Goal: Task Accomplishment & Management: Use online tool/utility

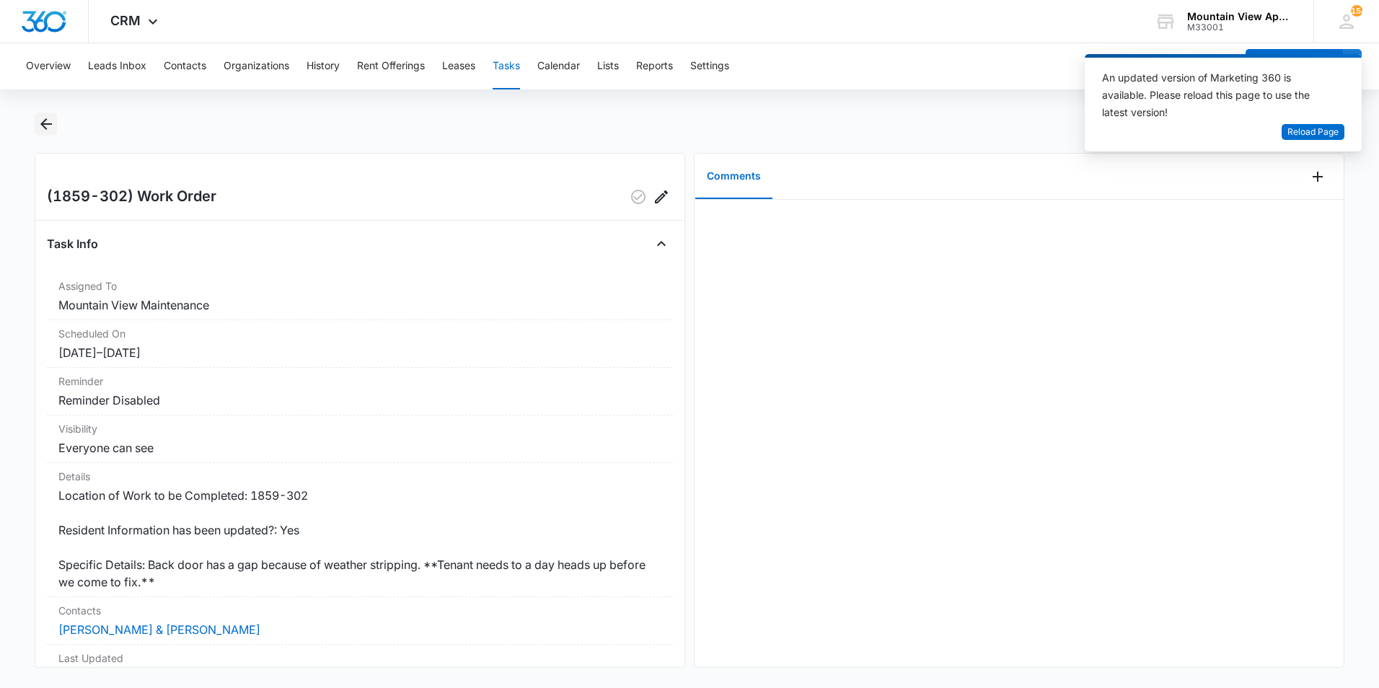
click at [41, 129] on icon "Back" at bounding box center [46, 123] width 17 height 17
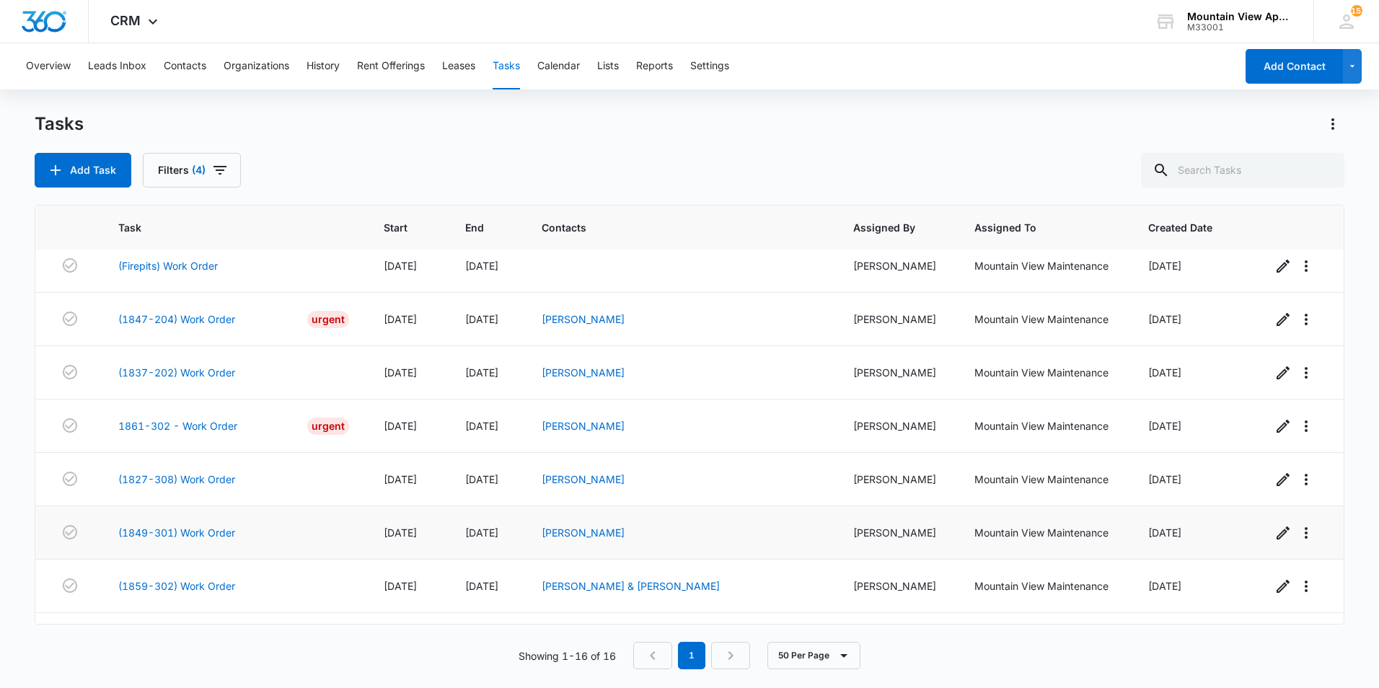
scroll to position [480, 0]
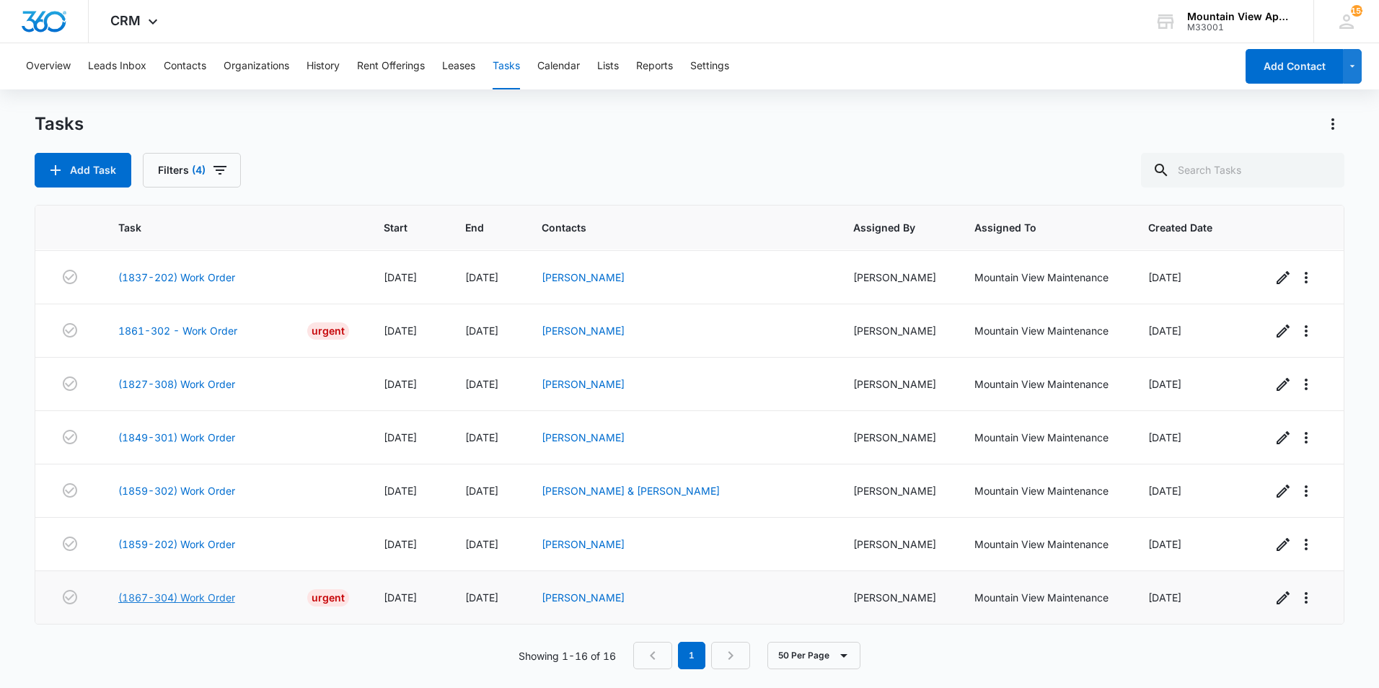
click at [198, 599] on link "(1867-304) Work Order" at bounding box center [176, 597] width 117 height 15
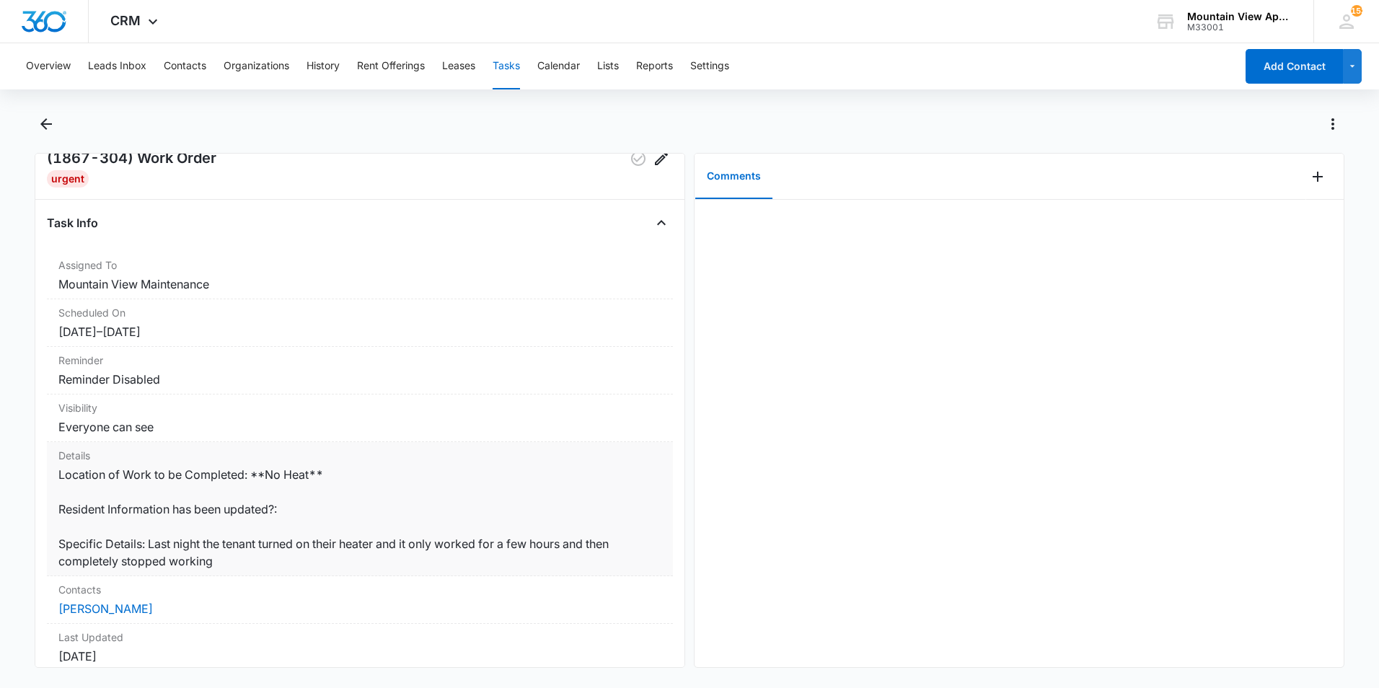
scroll to position [72, 0]
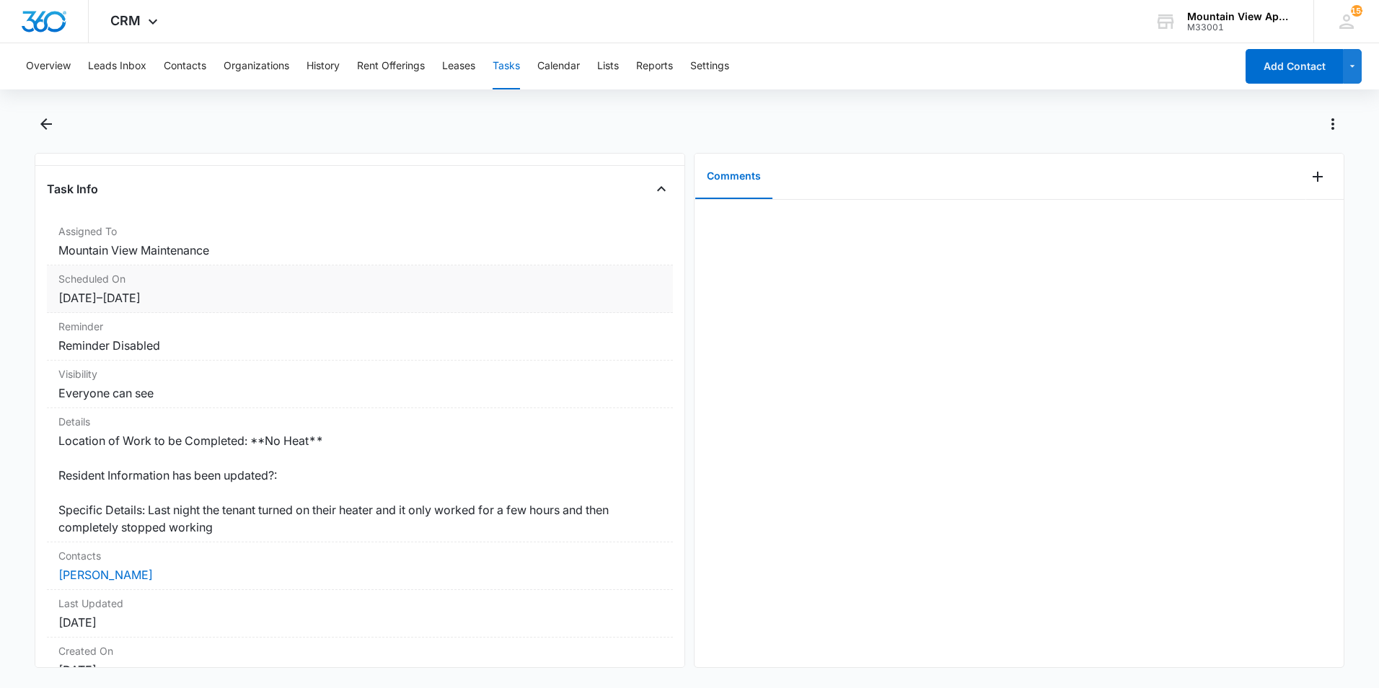
drag, startPoint x: 363, startPoint y: 316, endPoint x: 171, endPoint y: 303, distance: 192.3
click at [165, 309] on div "Scheduled On 10/15/25 – 10/17/25" at bounding box center [360, 289] width 626 height 48
click at [45, 126] on icon "Back" at bounding box center [46, 123] width 17 height 17
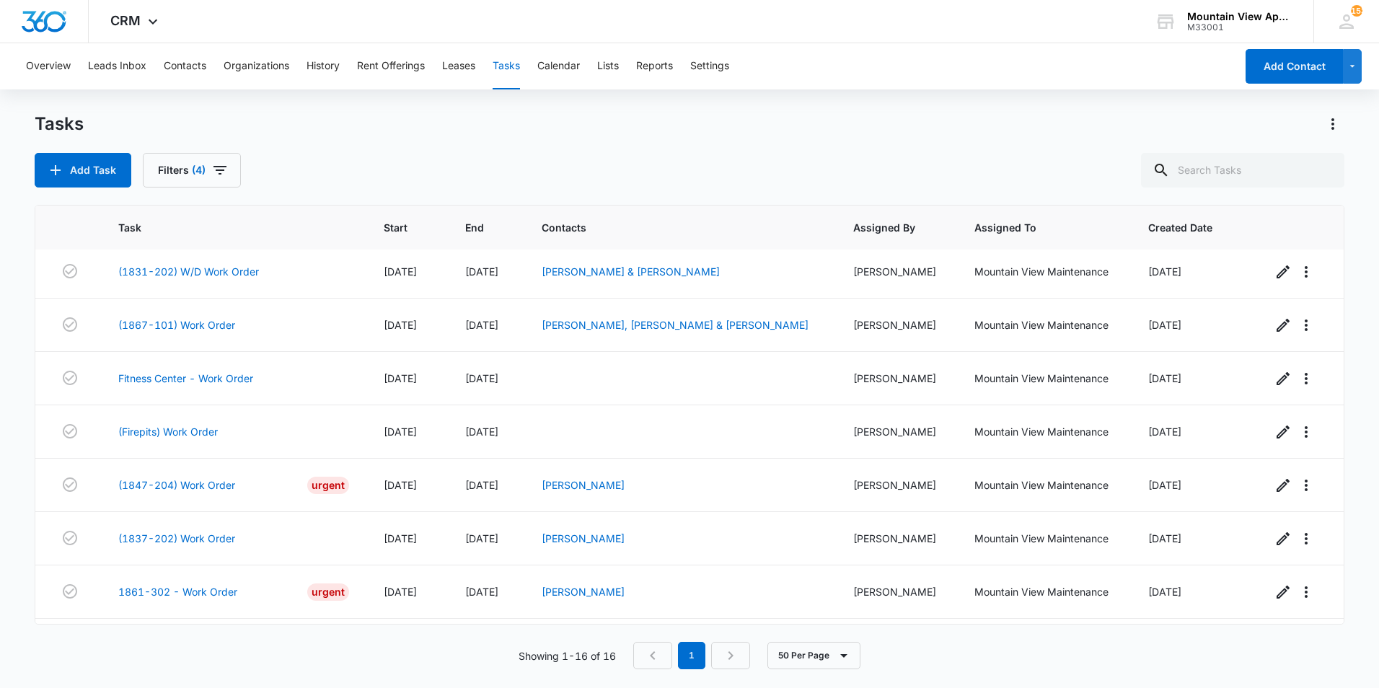
scroll to position [480, 0]
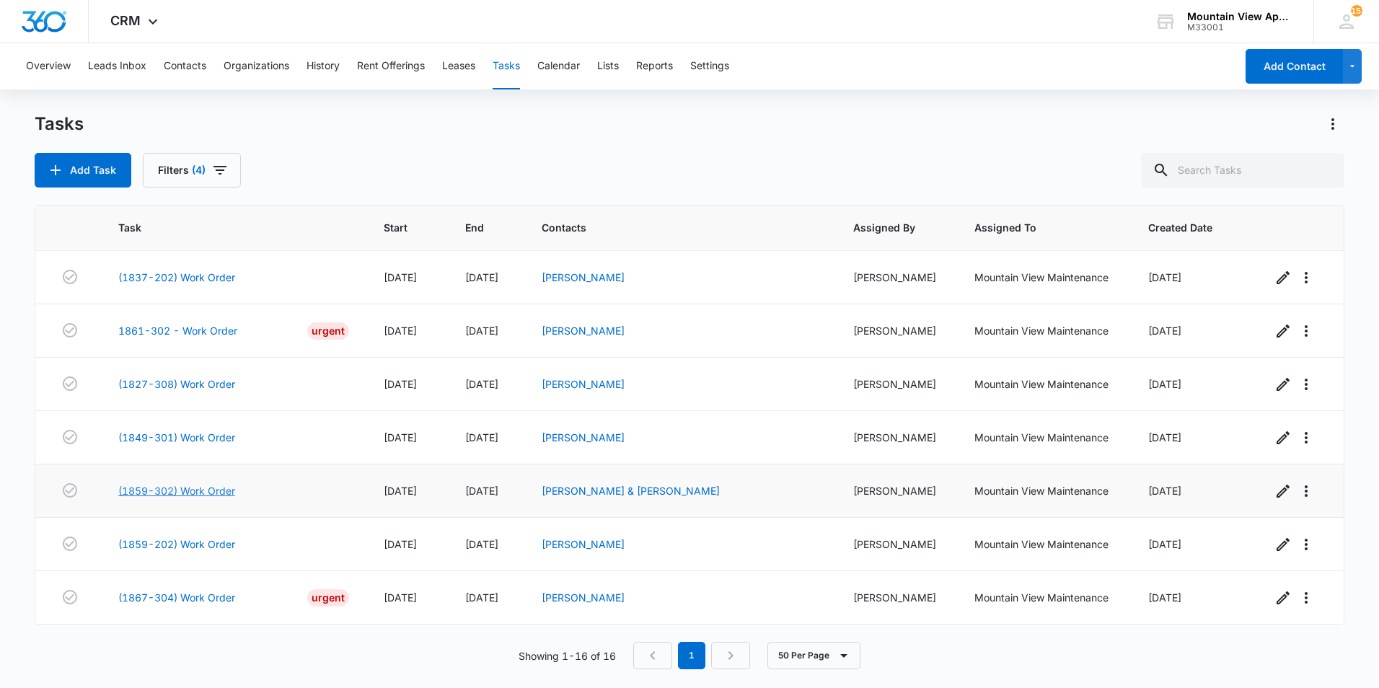
click at [180, 487] on link "(1859-302) Work Order" at bounding box center [176, 490] width 117 height 15
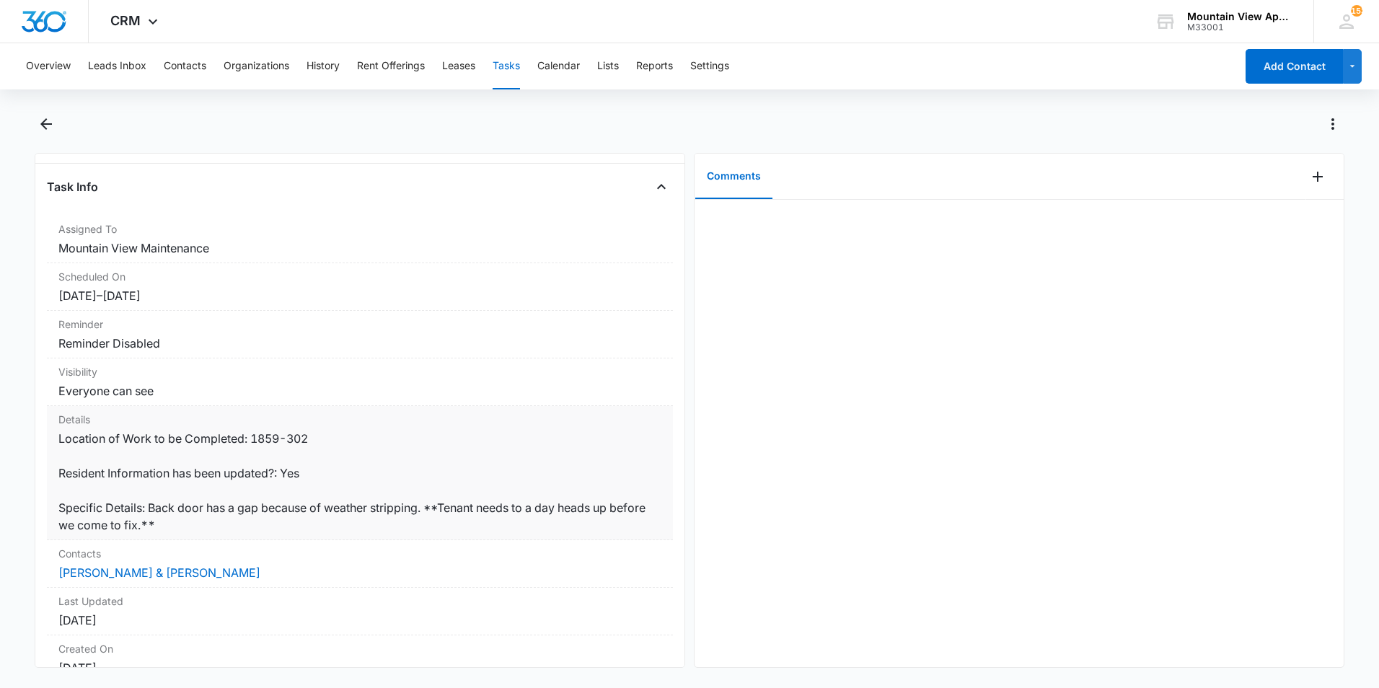
scroll to position [144, 0]
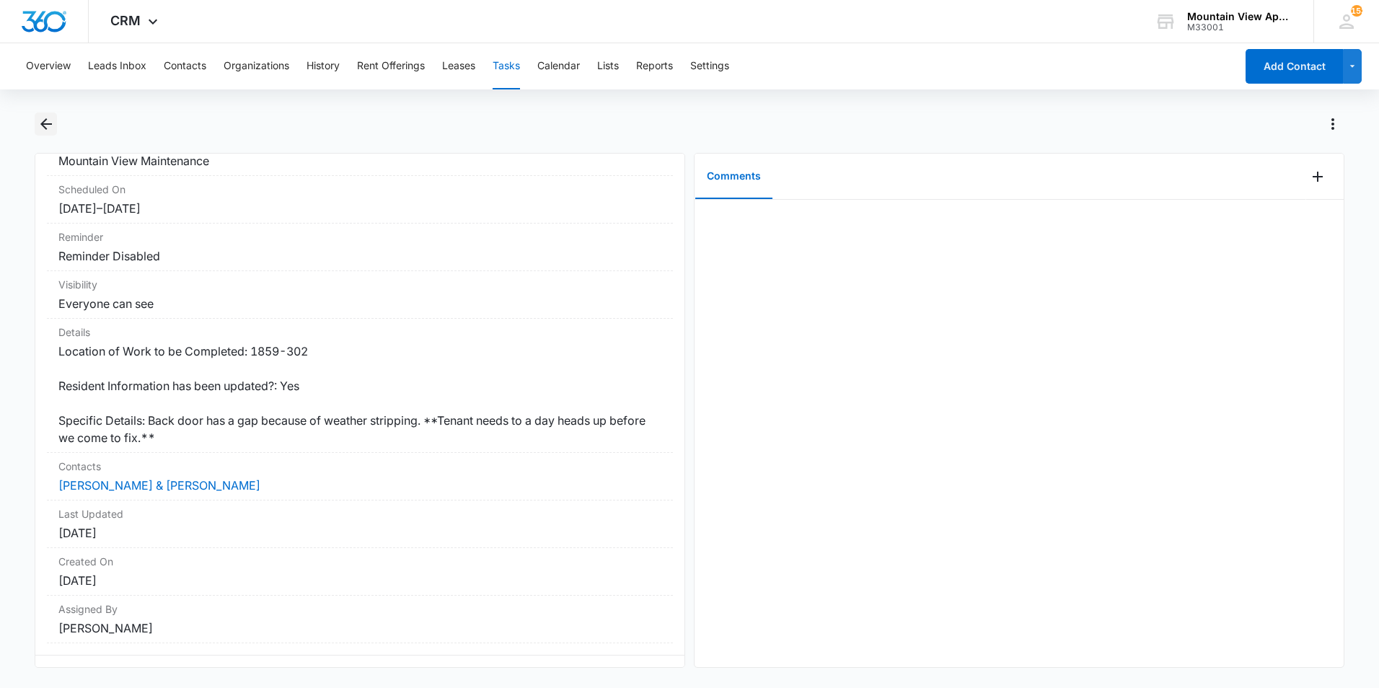
click at [52, 126] on icon "Back" at bounding box center [46, 123] width 17 height 17
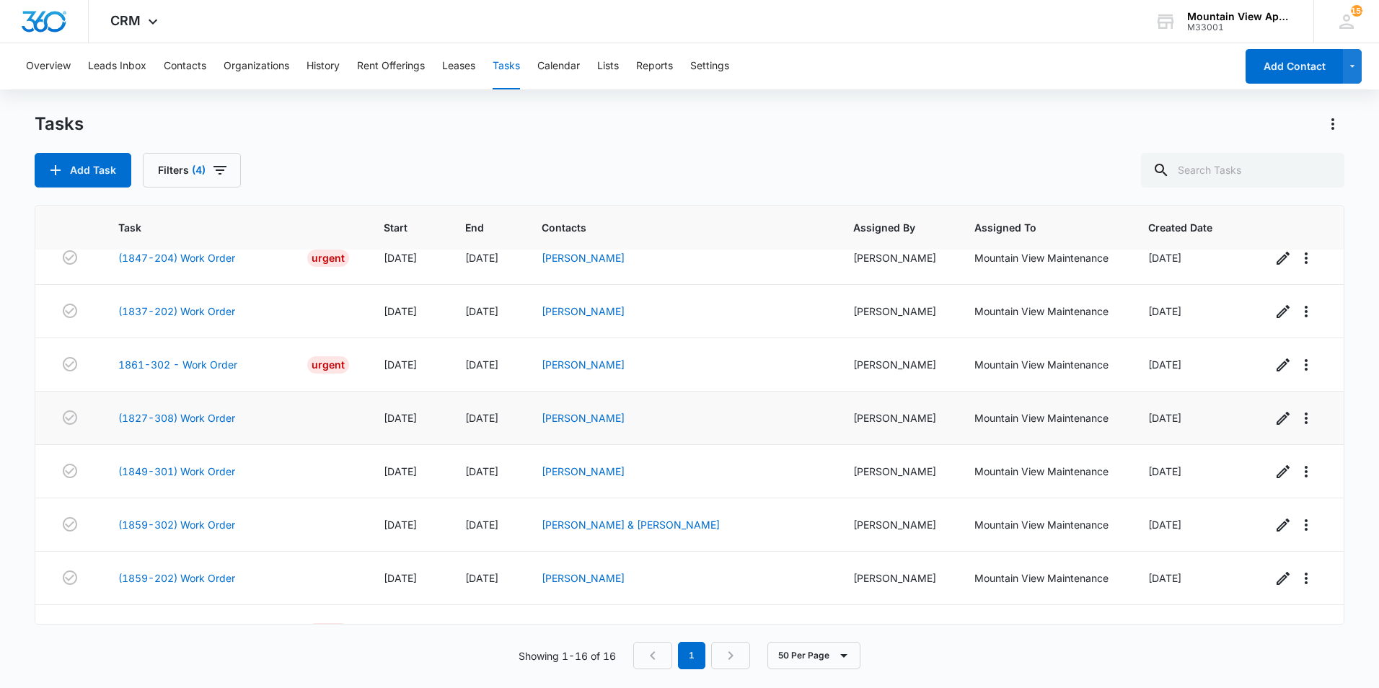
scroll to position [480, 0]
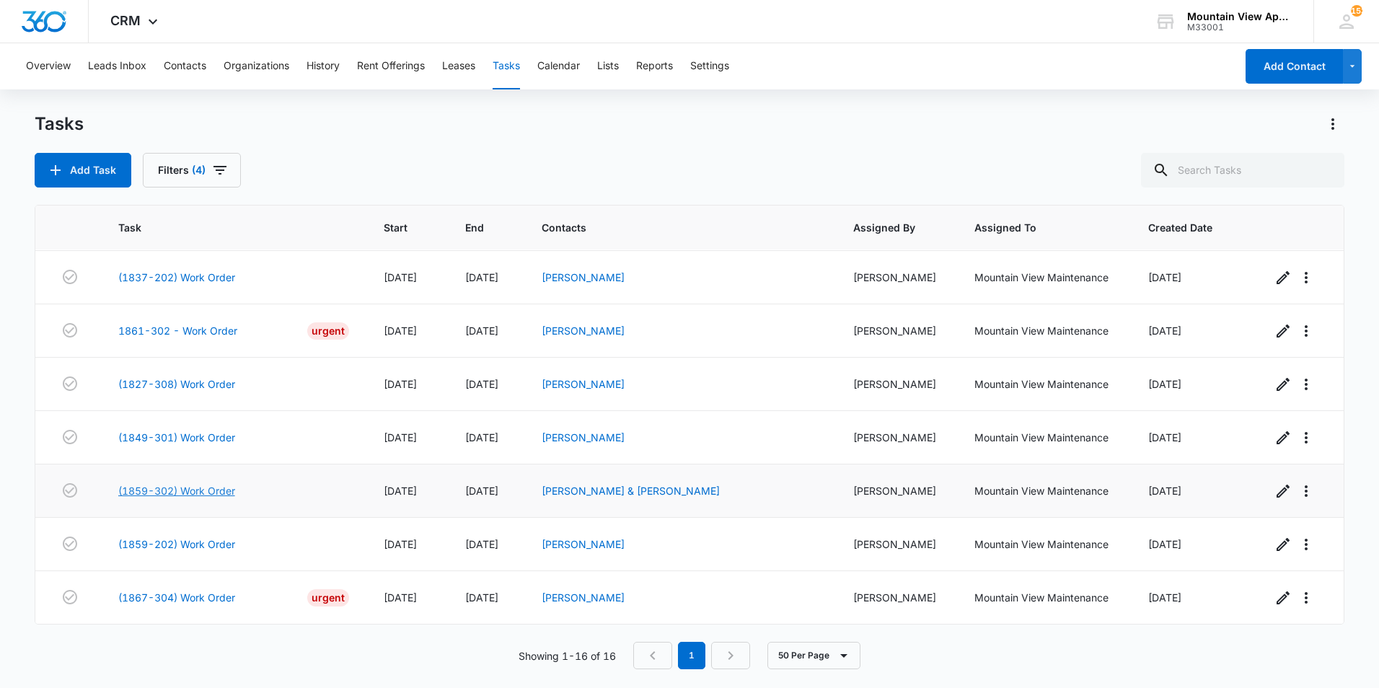
click at [208, 495] on link "(1859-302) Work Order" at bounding box center [176, 490] width 117 height 15
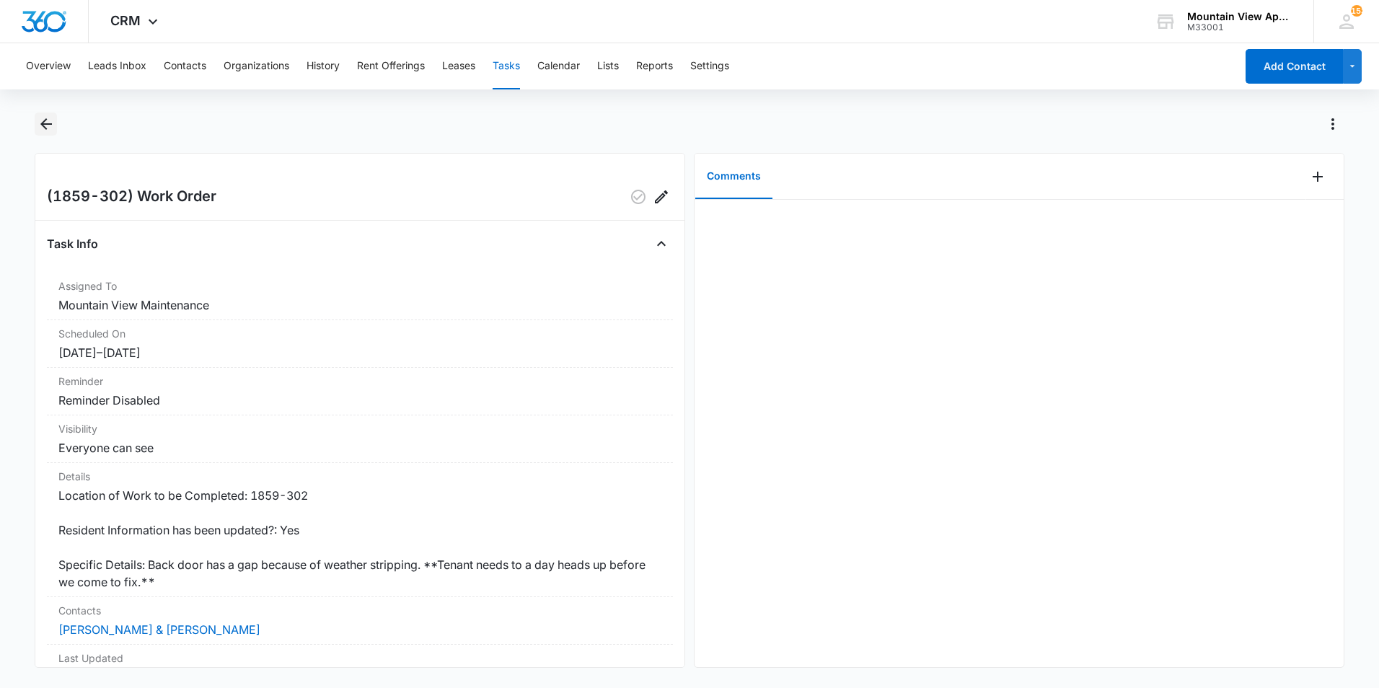
click at [39, 131] on icon "Back" at bounding box center [46, 123] width 17 height 17
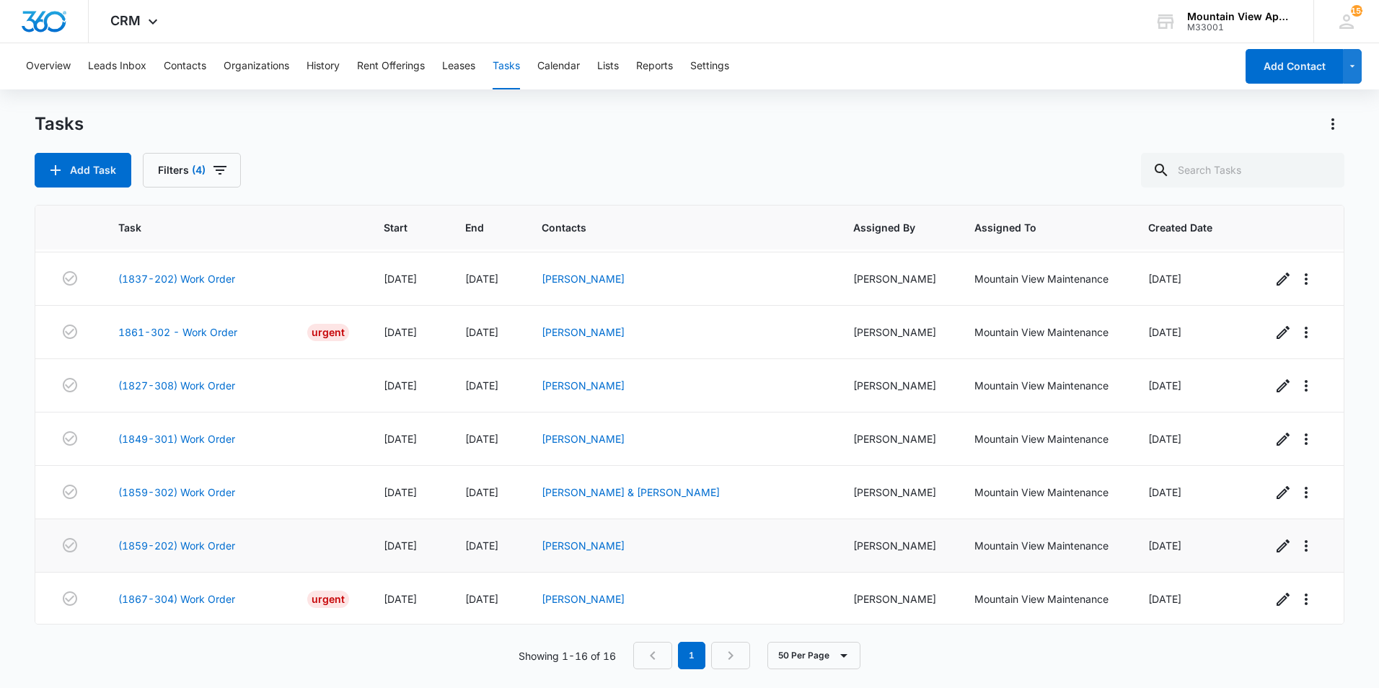
scroll to position [480, 0]
click at [175, 547] on link "(1859-202) Work Order" at bounding box center [176, 544] width 117 height 15
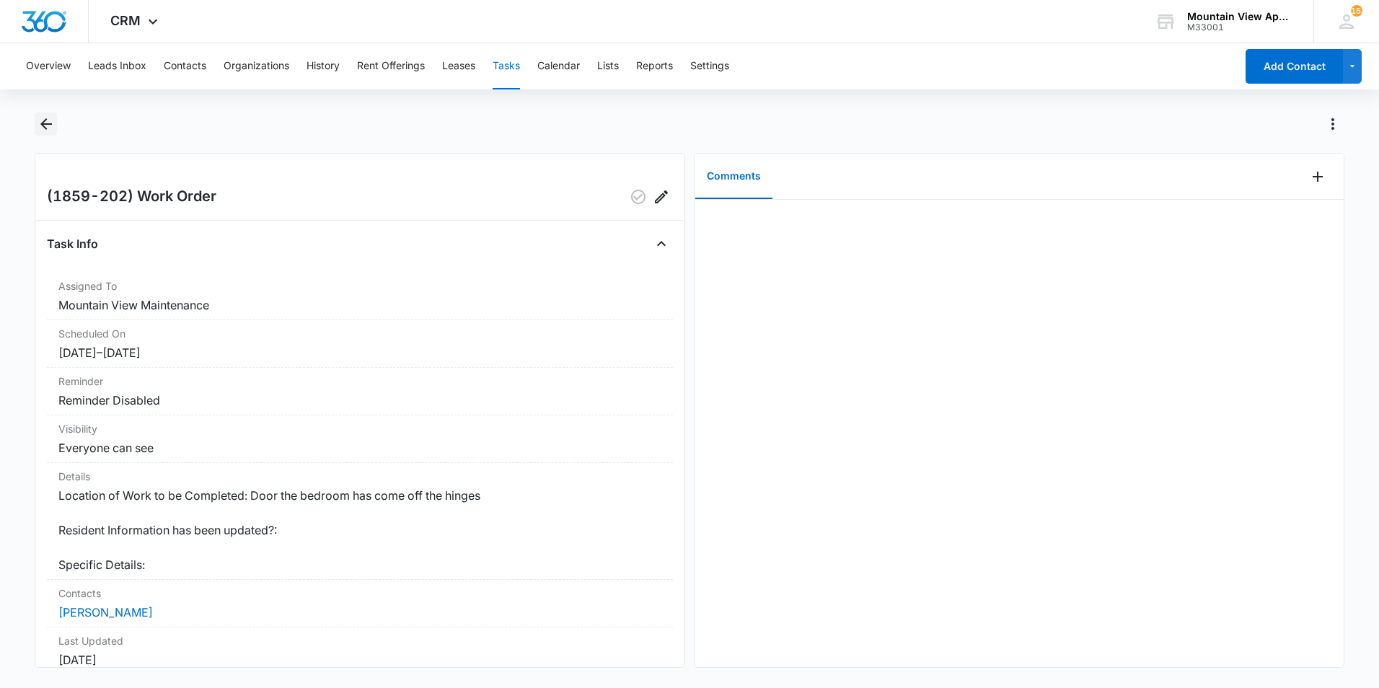
click at [51, 123] on icon "Back" at bounding box center [46, 123] width 17 height 17
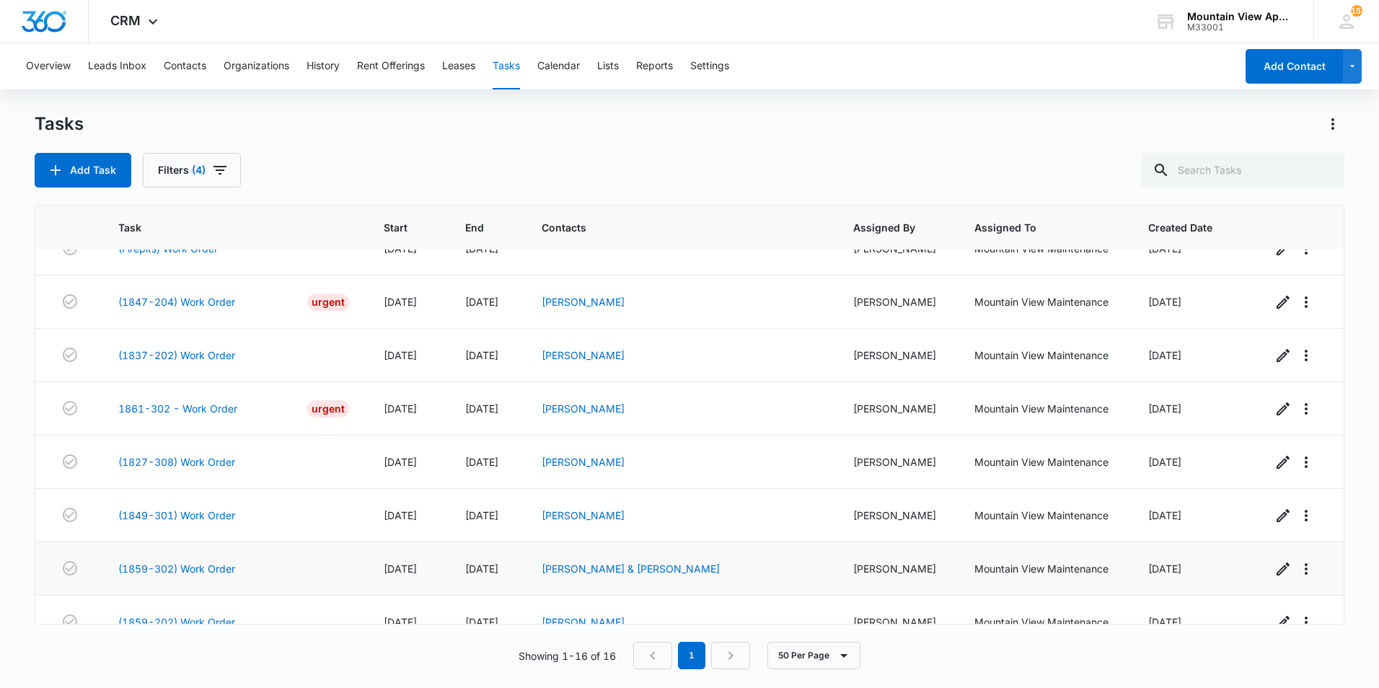
scroll to position [480, 0]
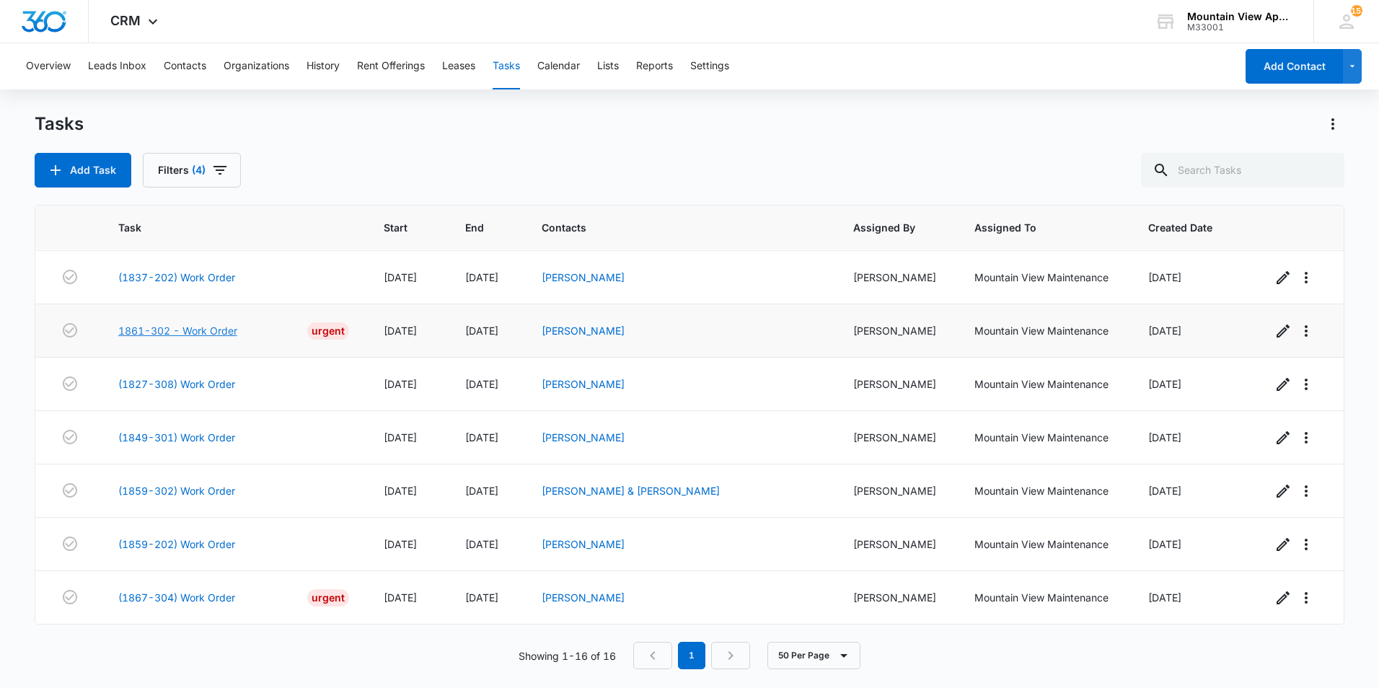
click at [154, 332] on link "1861-302 - Work Order" at bounding box center [177, 330] width 119 height 15
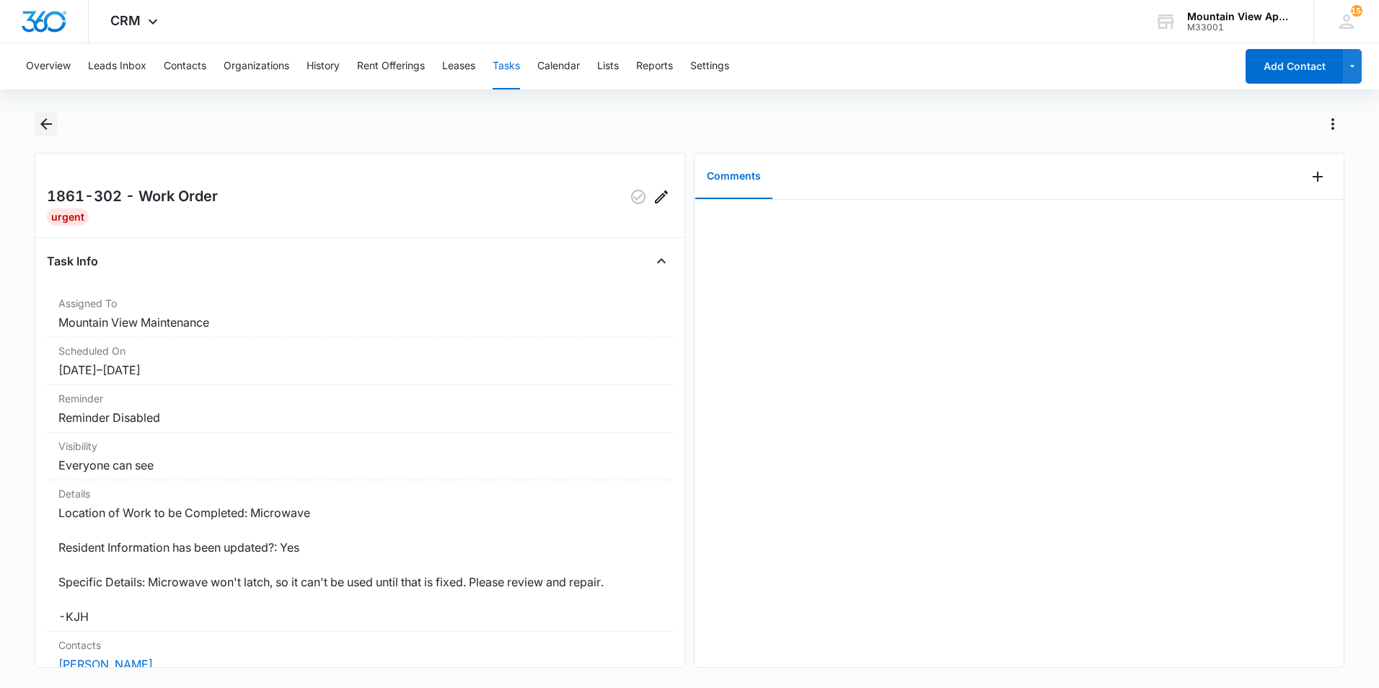
click at [44, 132] on button "Back" at bounding box center [46, 124] width 22 height 23
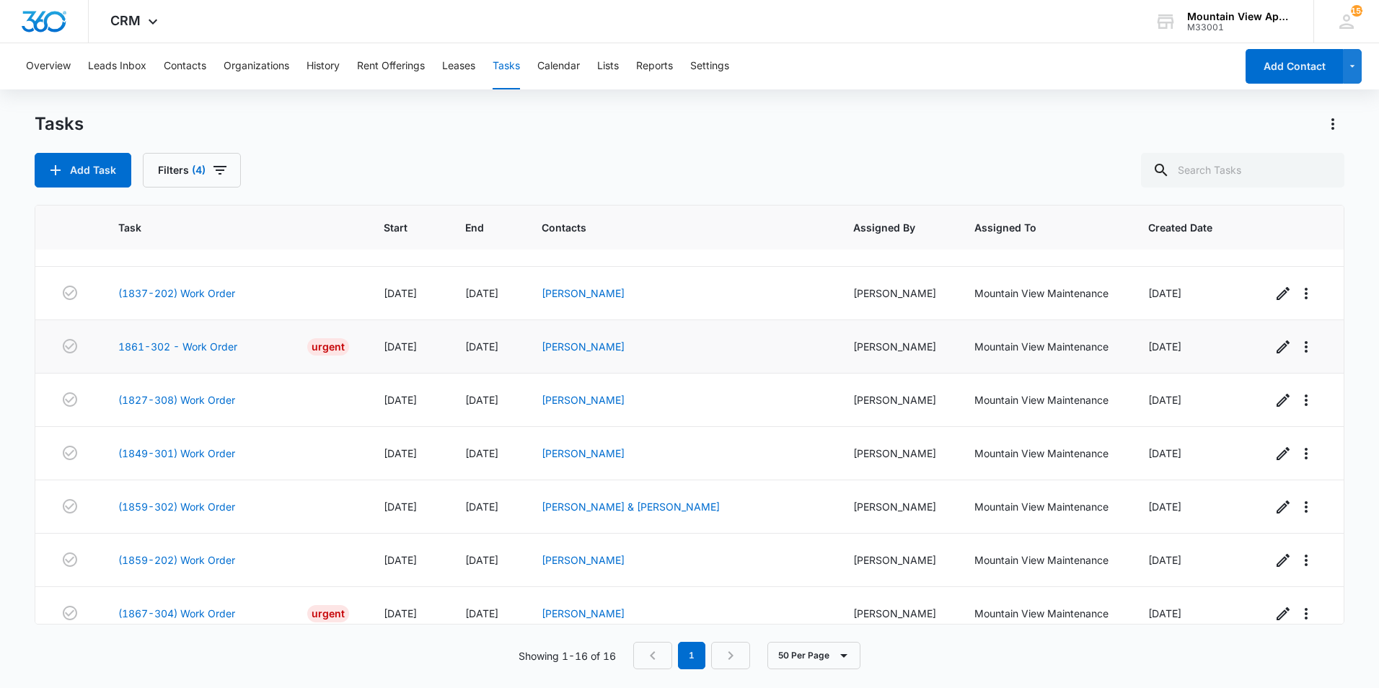
scroll to position [480, 0]
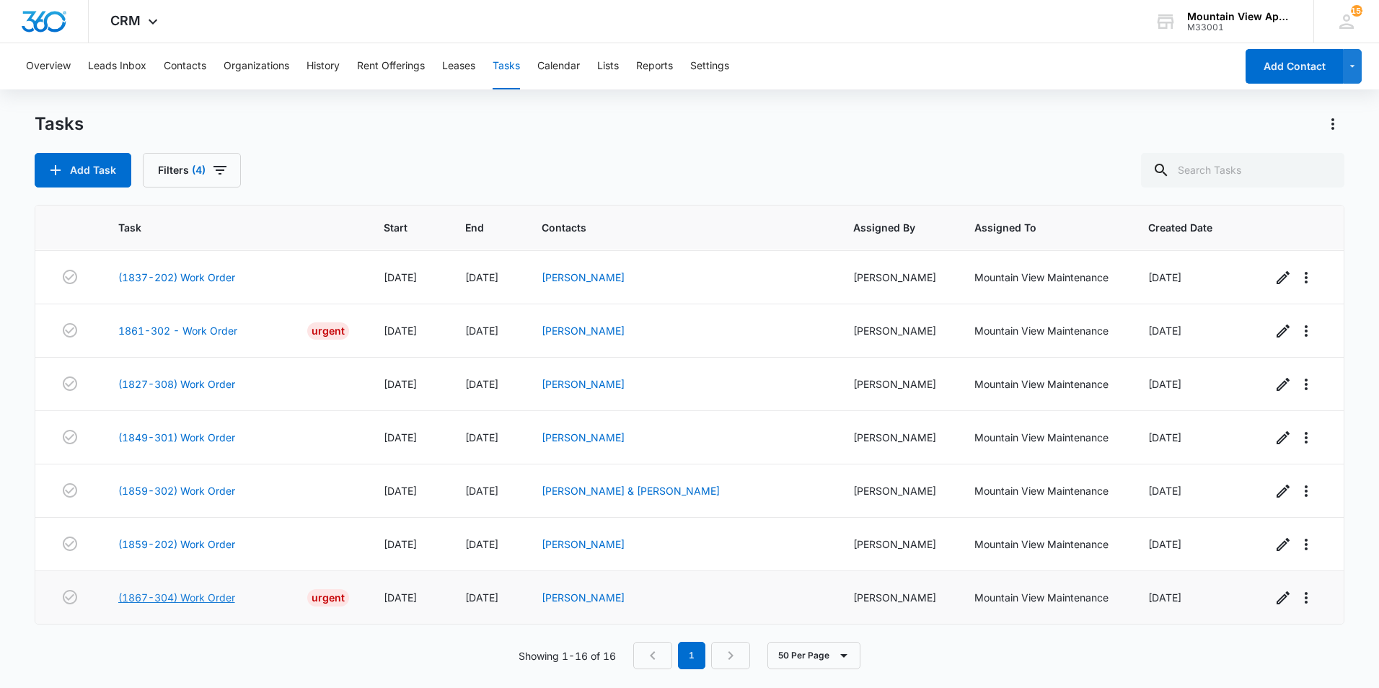
click at [188, 598] on link "(1867-304) Work Order" at bounding box center [176, 597] width 117 height 15
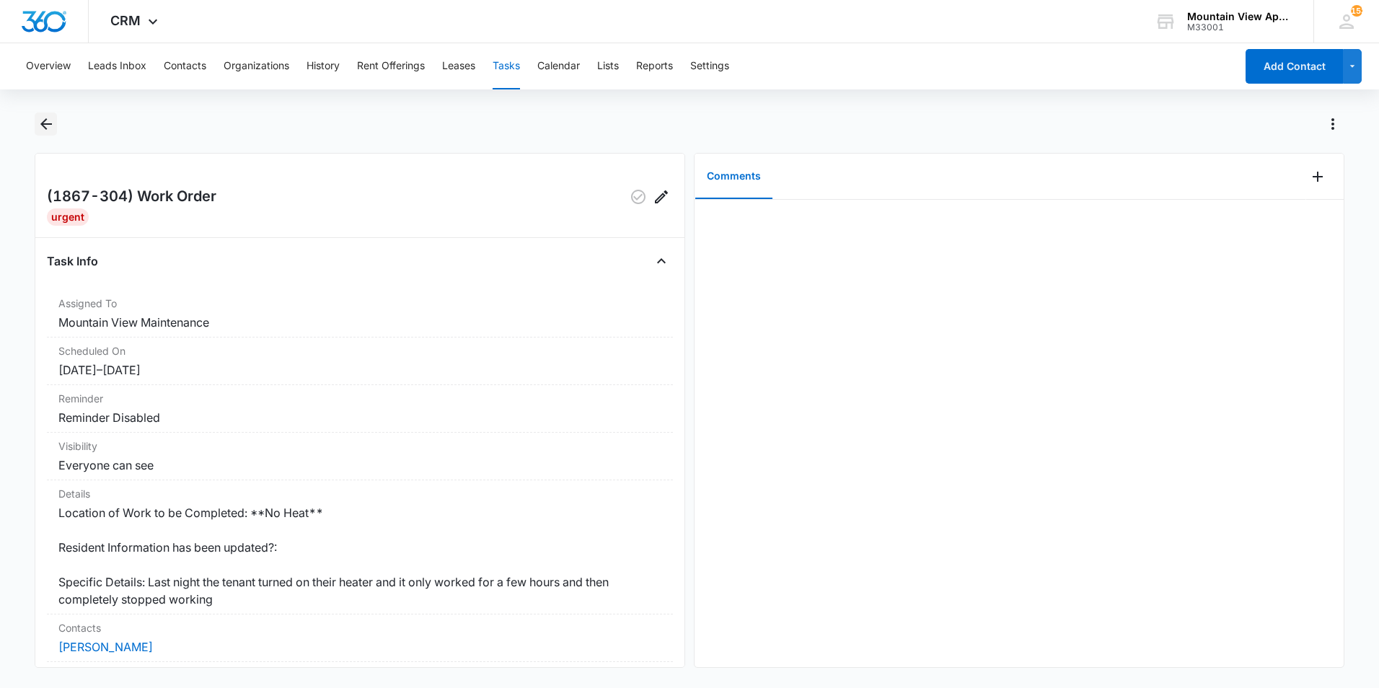
click at [44, 122] on icon "Back" at bounding box center [46, 124] width 12 height 12
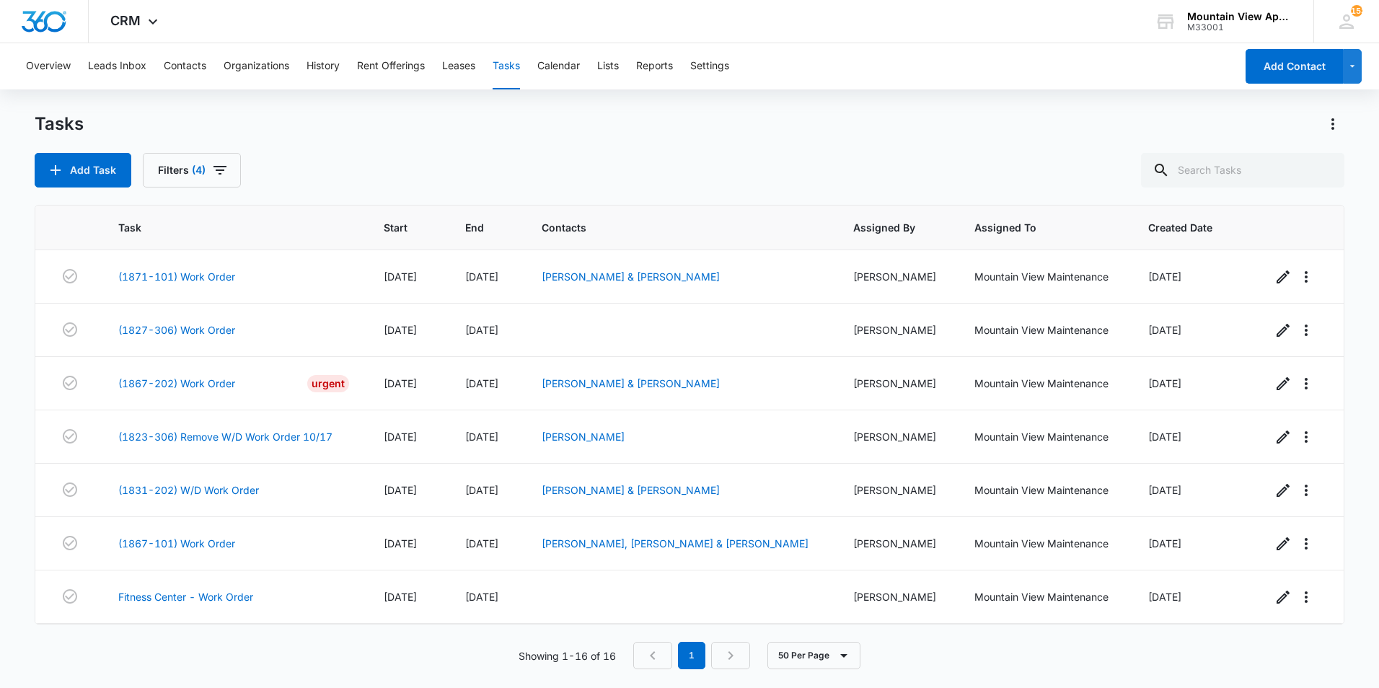
drag, startPoint x: 44, startPoint y: 121, endPoint x: 30, endPoint y: 130, distance: 16.2
click at [35, 123] on h1 "Tasks" at bounding box center [59, 124] width 49 height 22
